Goal: Information Seeking & Learning: Learn about a topic

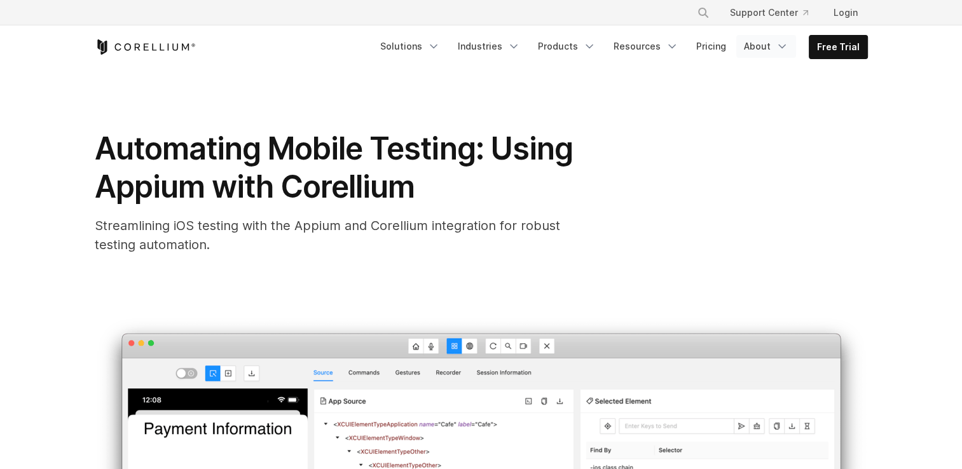
click at [785, 49] on icon "Navigation Menu" at bounding box center [782, 46] width 13 height 13
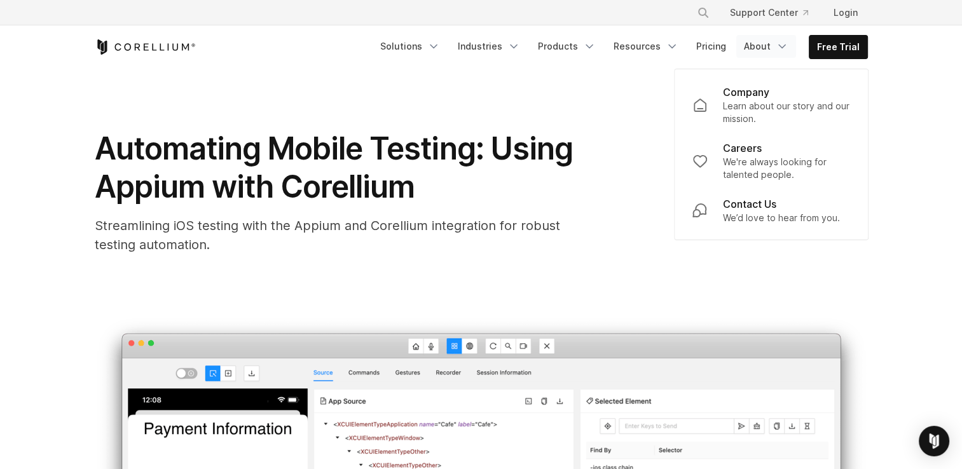
click at [575, 131] on h1 "Automating Mobile Testing: Using Appium with Corellium" at bounding box center [349, 168] width 509 height 76
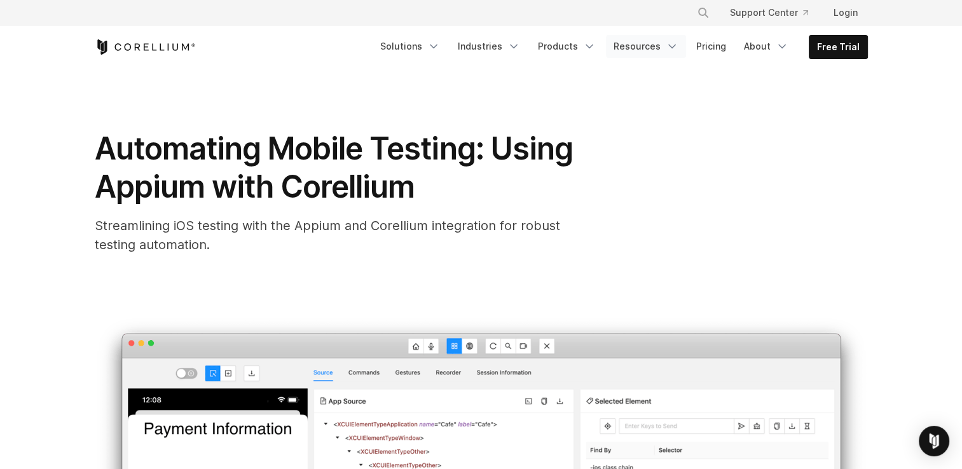
click at [679, 46] on icon "Navigation Menu" at bounding box center [672, 46] width 13 height 13
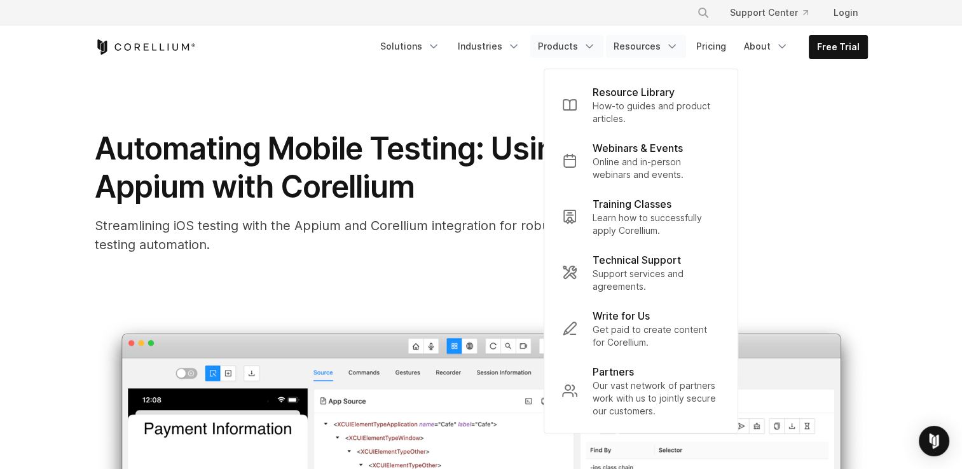
click at [604, 50] on link "Products" at bounding box center [566, 46] width 73 height 23
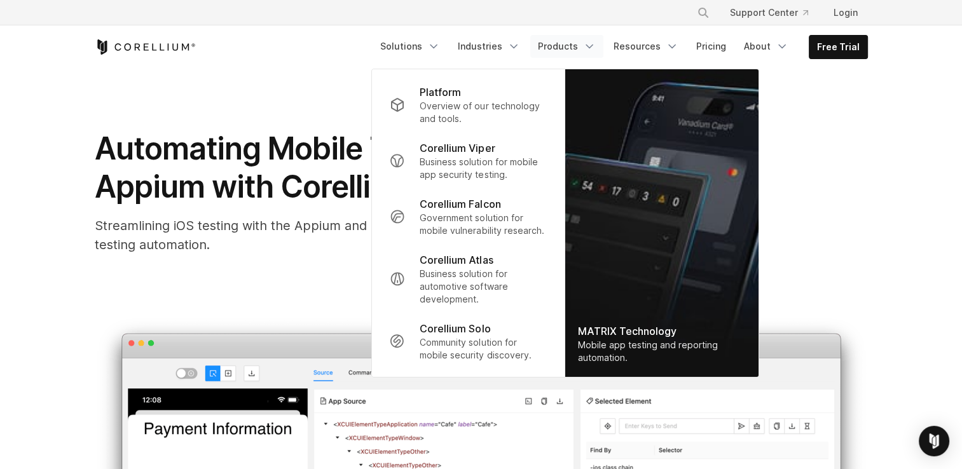
click at [253, 191] on span "Automating Mobile Testing: Using Appium with Corellium" at bounding box center [334, 168] width 478 height 76
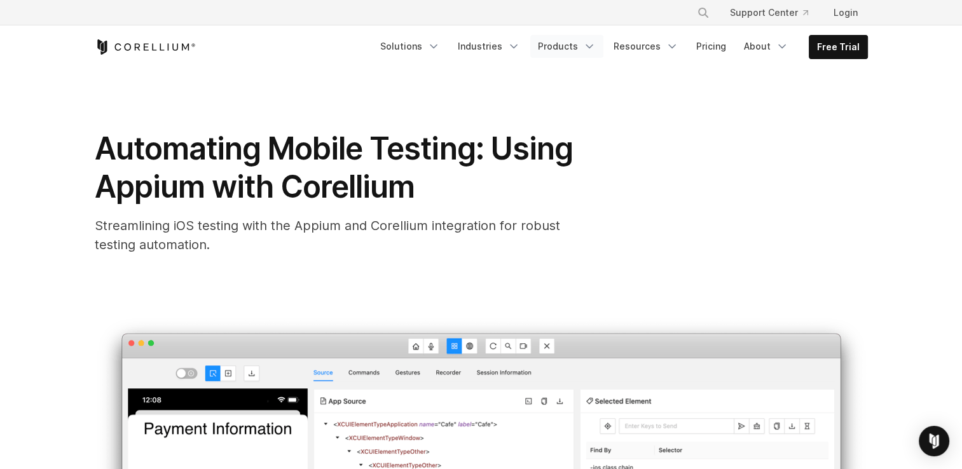
click at [595, 49] on icon "Navigation Menu" at bounding box center [589, 46] width 13 height 13
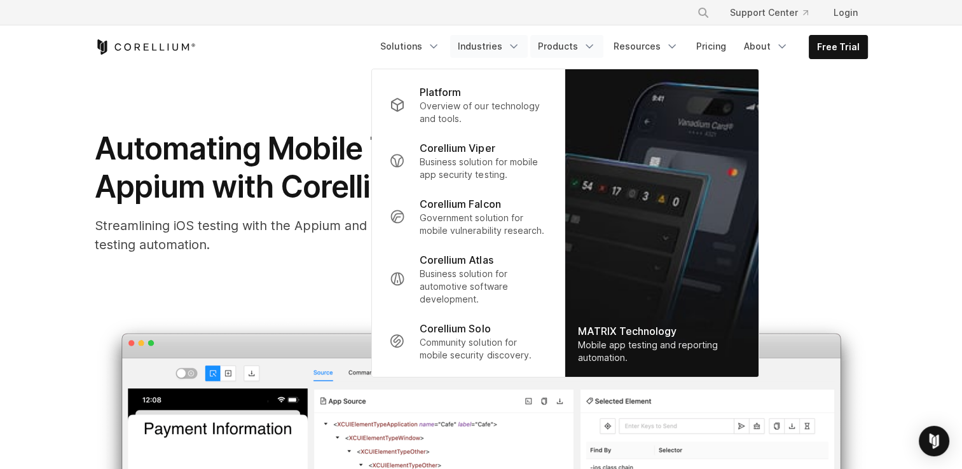
click at [520, 48] on icon "Navigation Menu" at bounding box center [514, 46] width 13 height 13
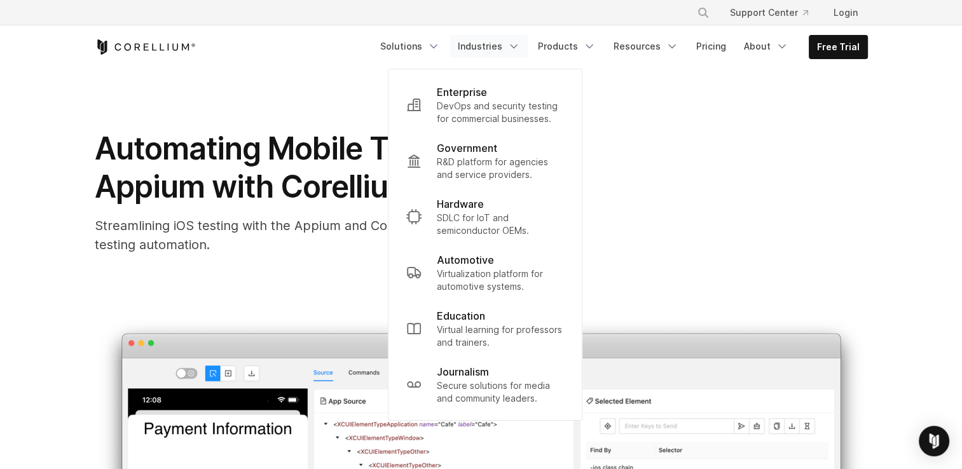
click at [302, 158] on span "Automating Mobile Testing: Using Appium with Corellium" at bounding box center [334, 168] width 478 height 76
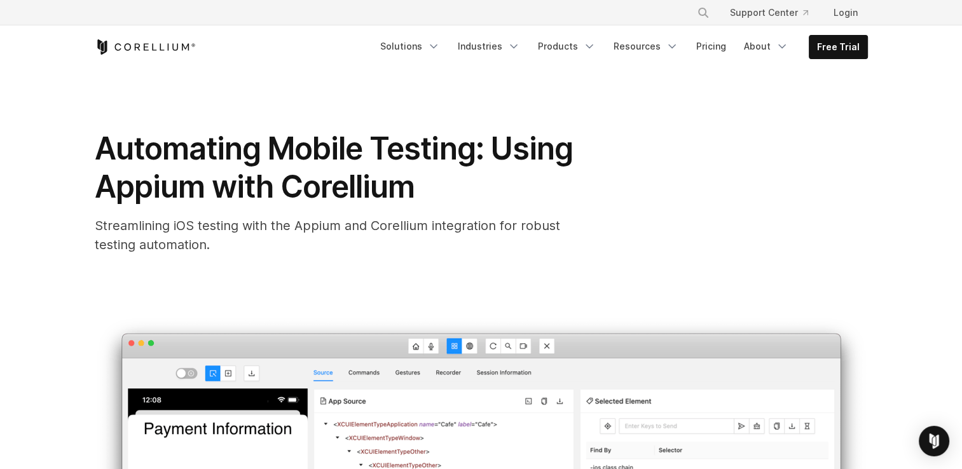
click at [660, 200] on div "Automating Mobile Testing: Using Appium with Corellium Streamlining iOS testing…" at bounding box center [481, 192] width 773 height 125
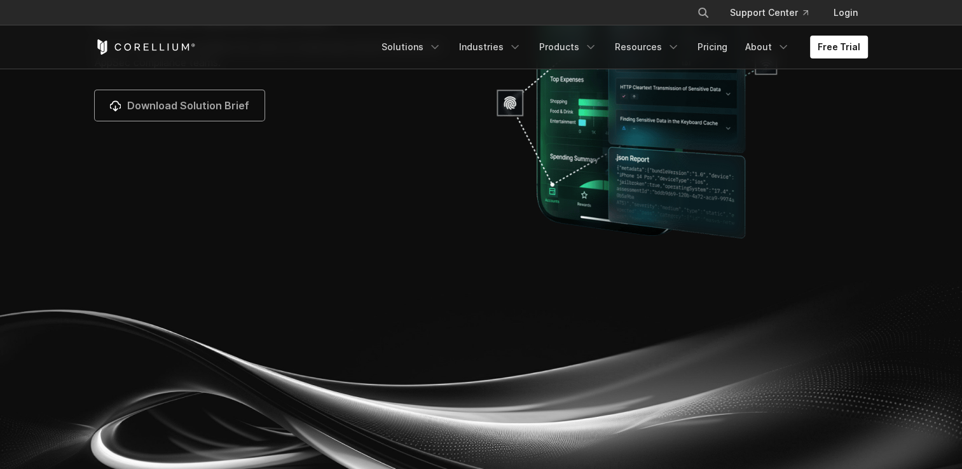
scroll to position [4579, 0]
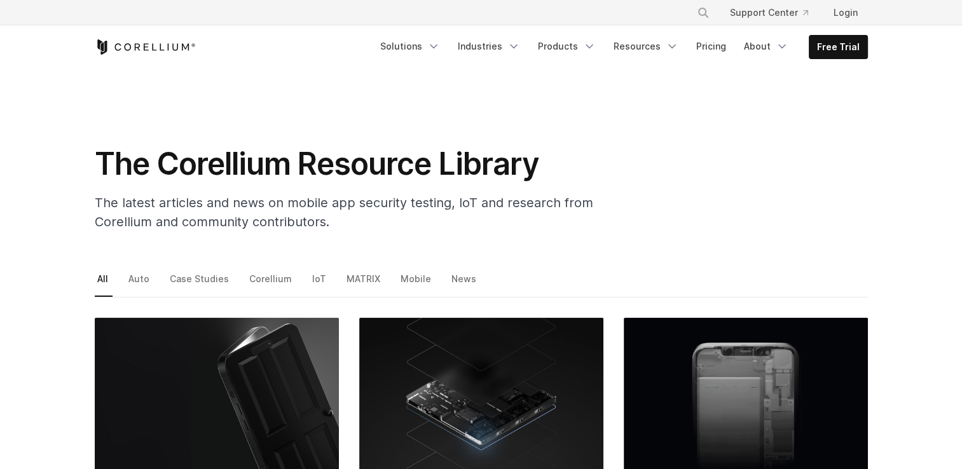
drag, startPoint x: 51, startPoint y: 264, endPoint x: 59, endPoint y: 266, distance: 8.0
